Goal: Use online tool/utility: Utilize a website feature to perform a specific function

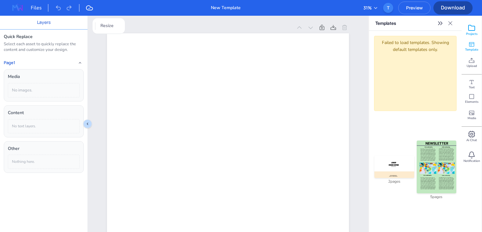
click at [471, 31] on icon at bounding box center [472, 28] width 8 height 8
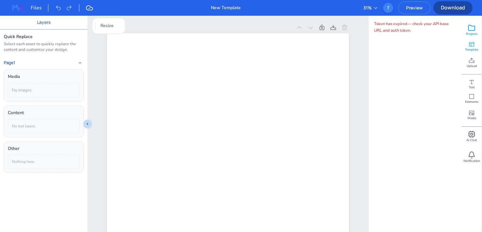
click at [477, 42] on div "Template" at bounding box center [472, 46] width 20 height 16
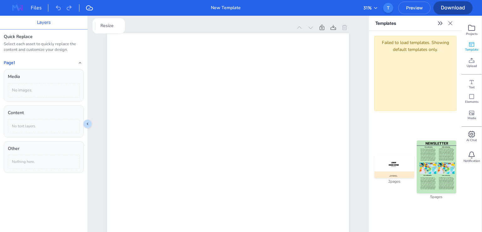
click at [435, 149] on img at bounding box center [437, 166] width 40 height 53
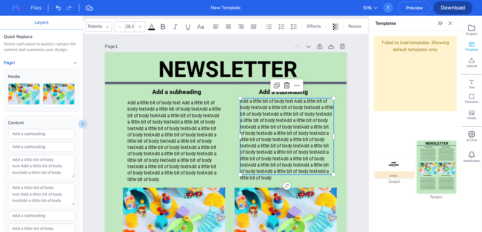
click at [308, 108] on span "Add a little bit of body text Add a little bit of body textAdd a little bit of …" at bounding box center [286, 140] width 93 height 82
click at [103, 27] on div "Roboto" at bounding box center [95, 26] width 17 height 9
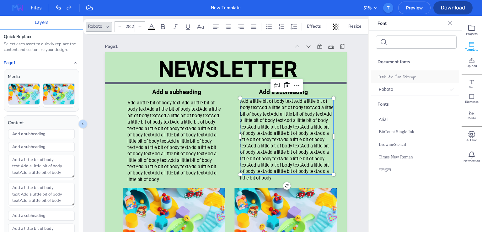
click at [394, 79] on span "Annie Use Your Telescope" at bounding box center [398, 76] width 38 height 7
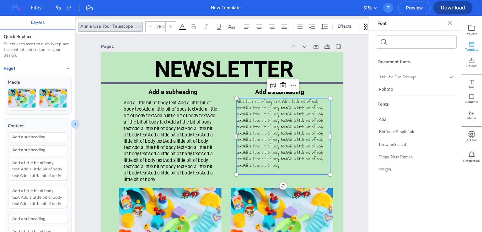
click at [452, 21] on icon at bounding box center [450, 23] width 6 height 6
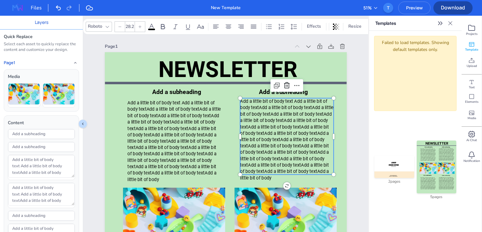
click at [287, 110] on span "Add a little bit of body text Add a little bit of body textAdd a little bit of …" at bounding box center [286, 140] width 93 height 82
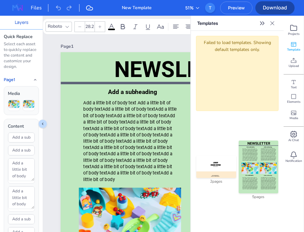
click at [65, 27] on icon at bounding box center [67, 26] width 5 height 5
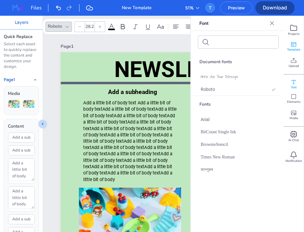
click at [295, 86] on span "Text" at bounding box center [294, 87] width 6 height 4
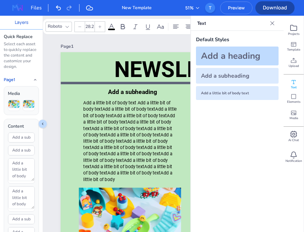
click at [261, 57] on div "Add a heading" at bounding box center [237, 55] width 83 height 19
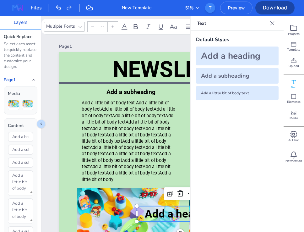
type input "68"
